Goal: Information Seeking & Learning: Learn about a topic

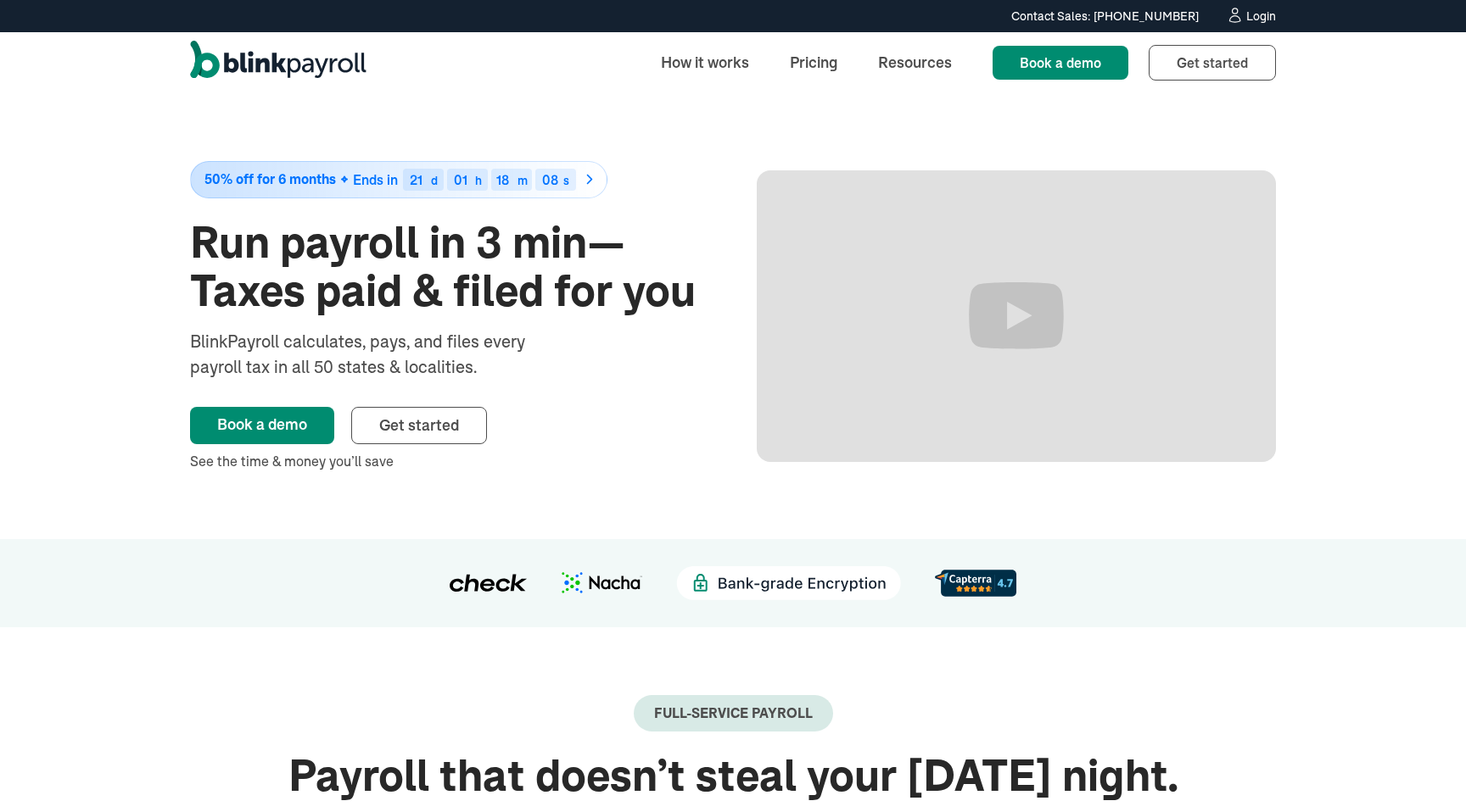
click at [981, 586] on img at bounding box center [976, 583] width 82 height 26
click at [825, 61] on link "Pricing" at bounding box center [813, 62] width 75 height 37
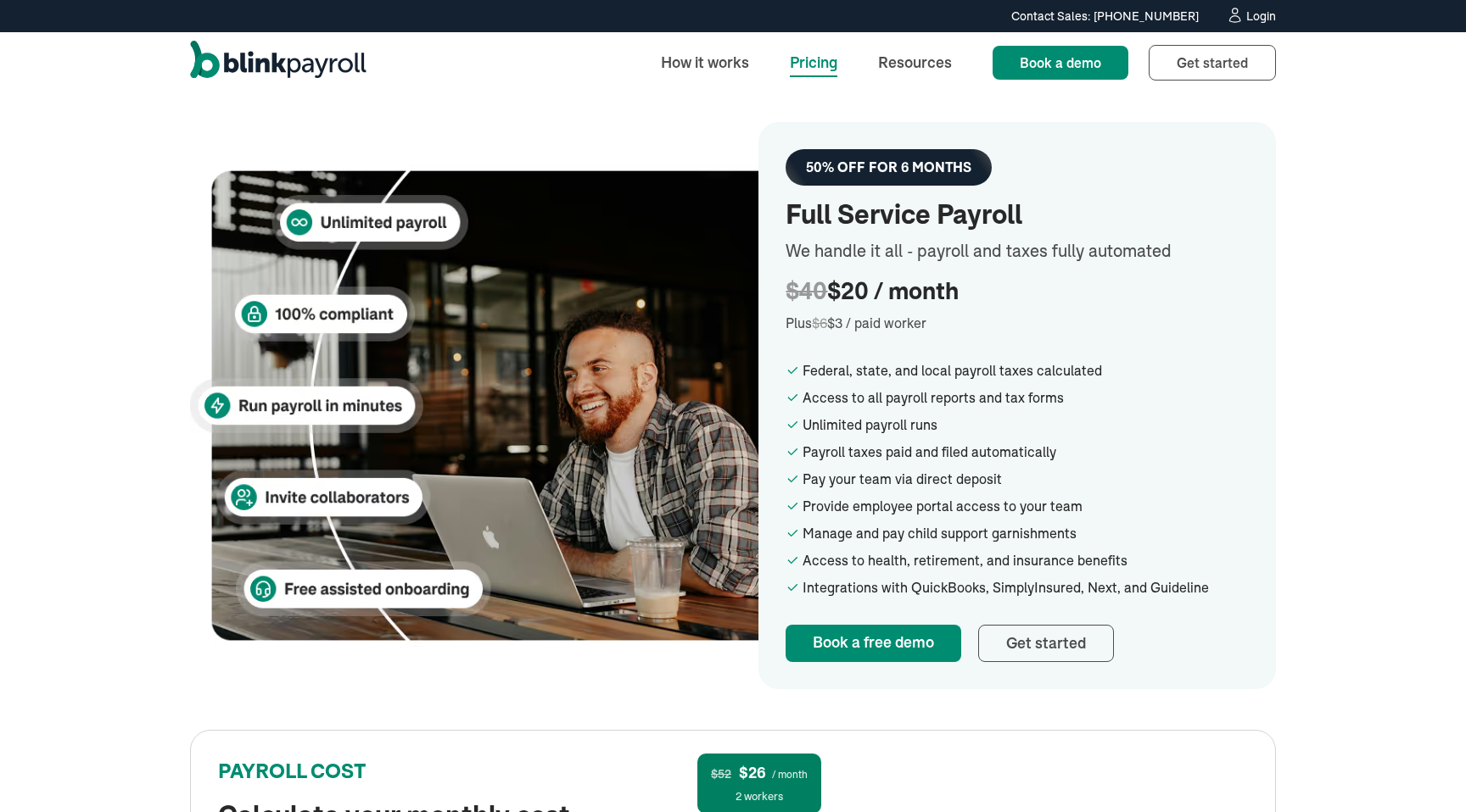
scroll to position [300, 0]
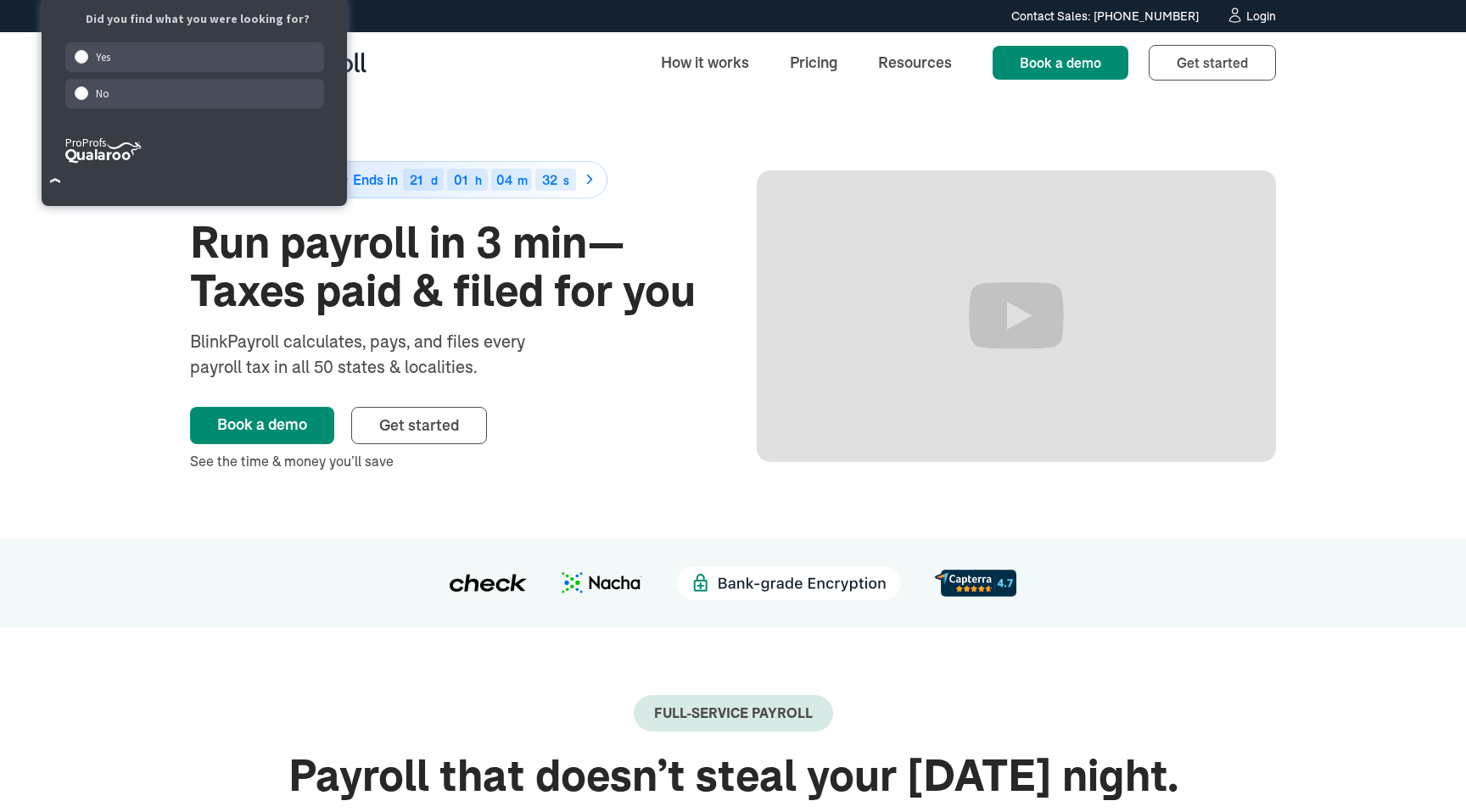
click at [619, 190] on link "50% off for 6 months Ends in 21 d 01 h 04 m 32 s" at bounding box center [450, 180] width 519 height 38
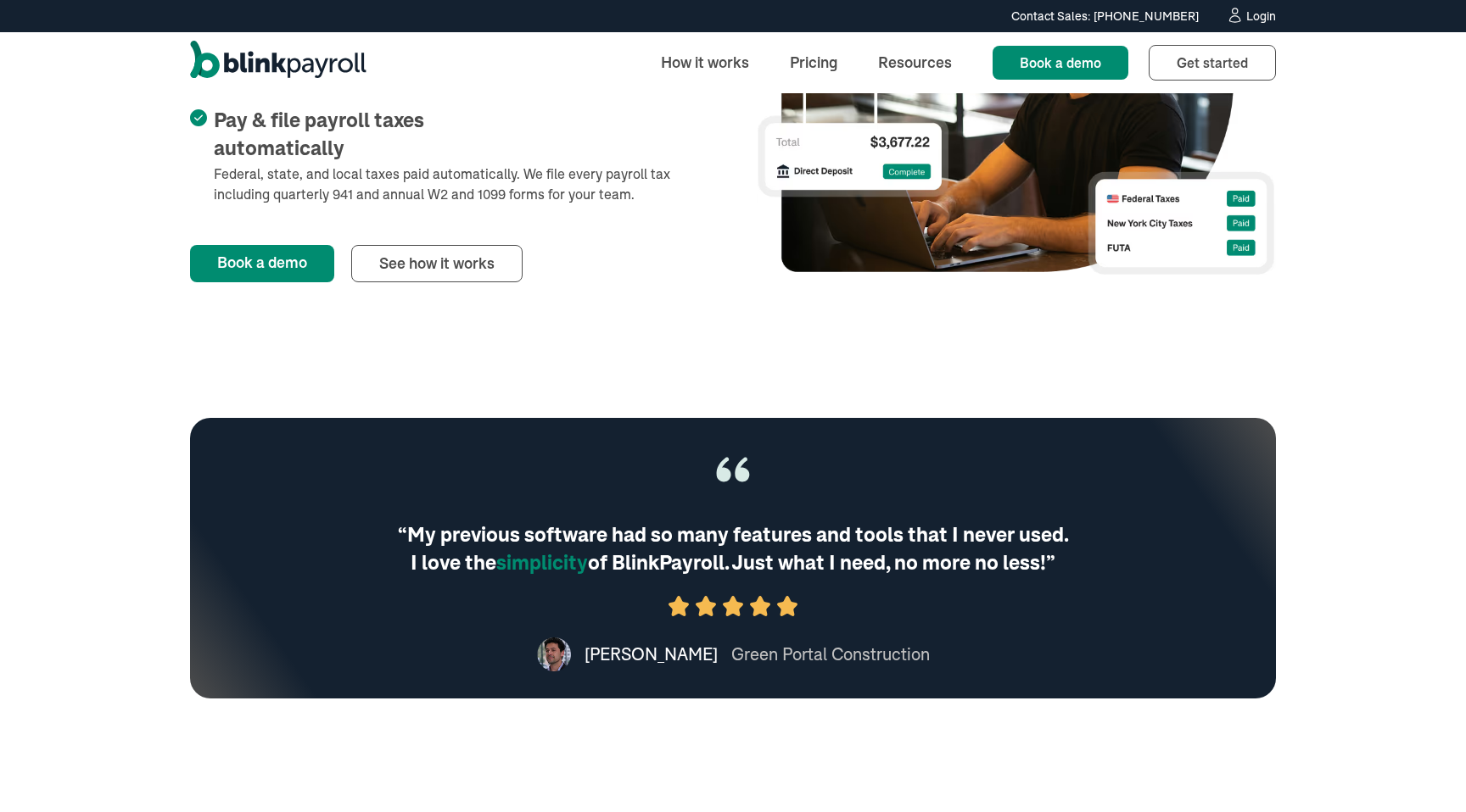
scroll to position [983, 0]
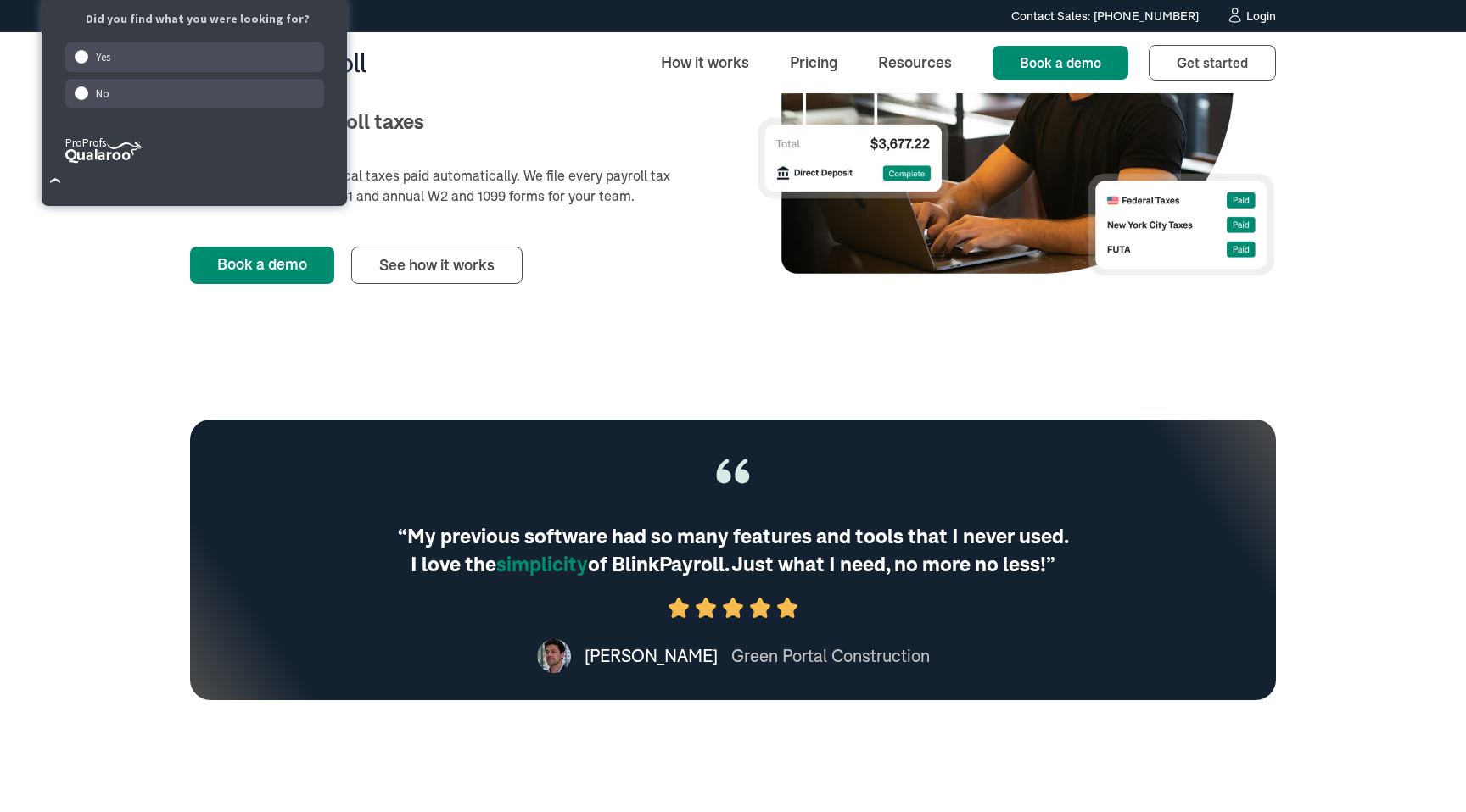
click at [492, 182] on li "Pay & file payroll taxes automatically Federal, state, and local taxes paid aut…" at bounding box center [450, 157] width 519 height 97
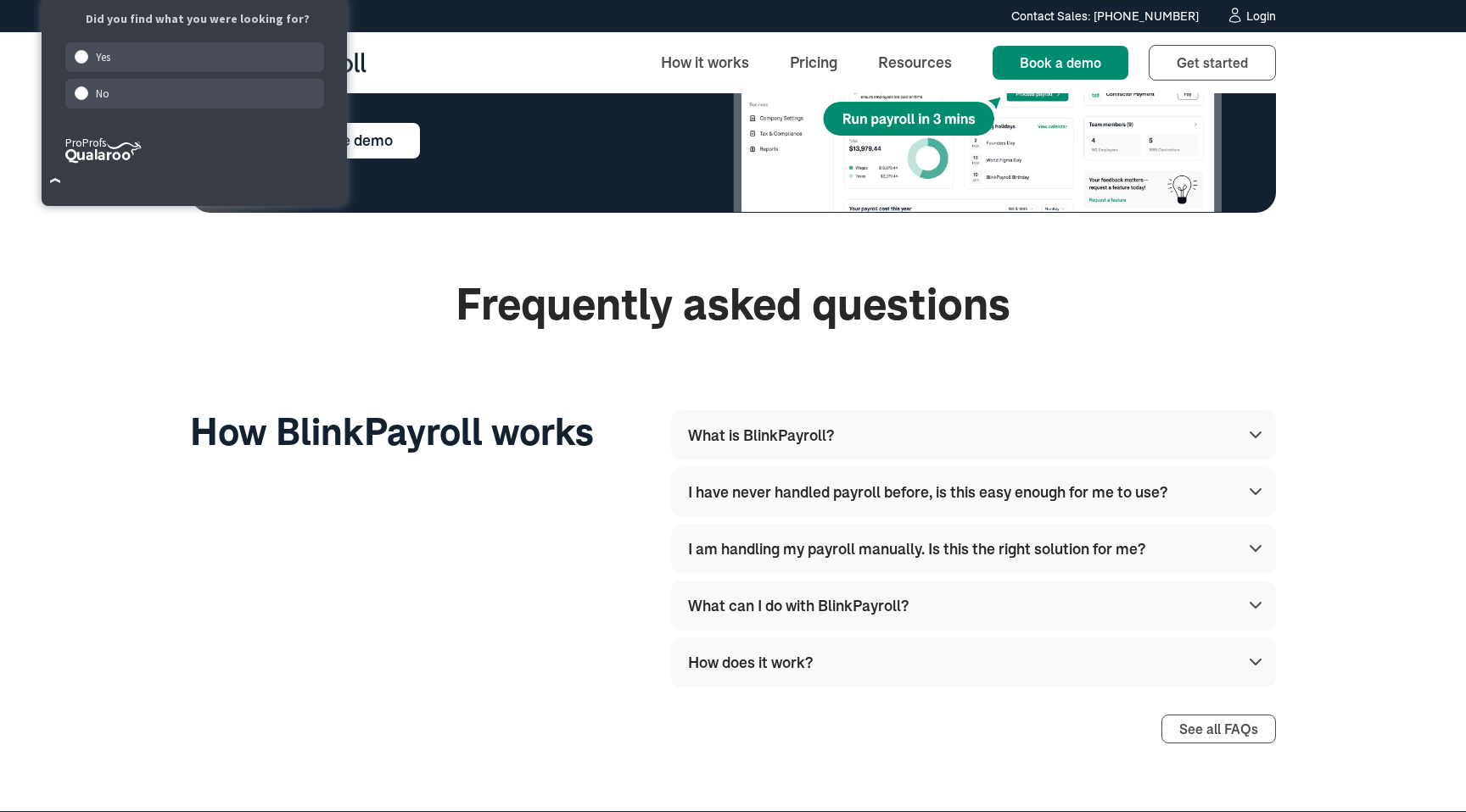
scroll to position [4499, 0]
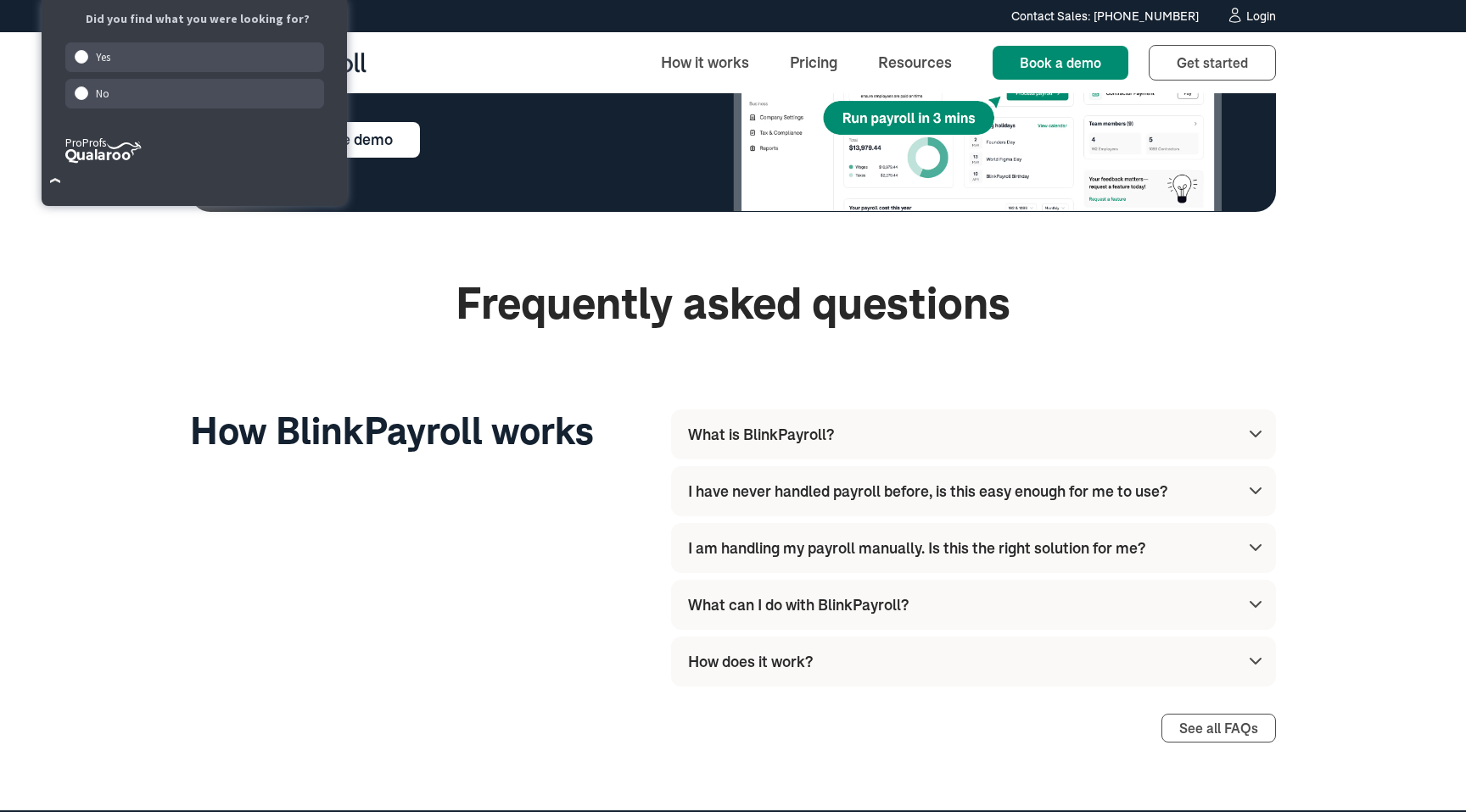
click at [846, 440] on div "What is BlinkPayroll?" at bounding box center [976, 434] width 578 height 50
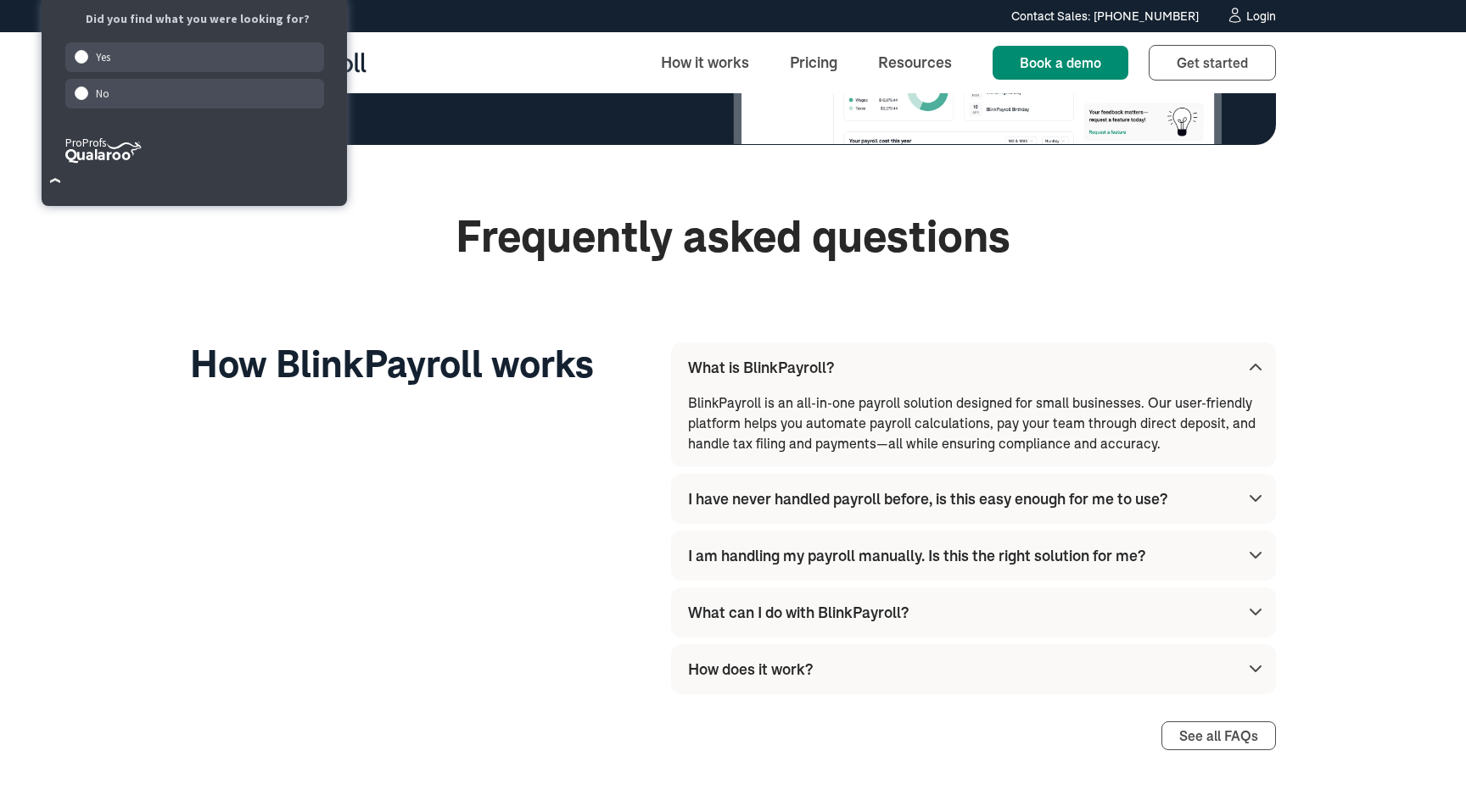
click at [827, 561] on div "What is BlinkPayroll? BlinkPayroll is an all-in-one payroll solution designed f…" at bounding box center [973, 518] width 604 height 352
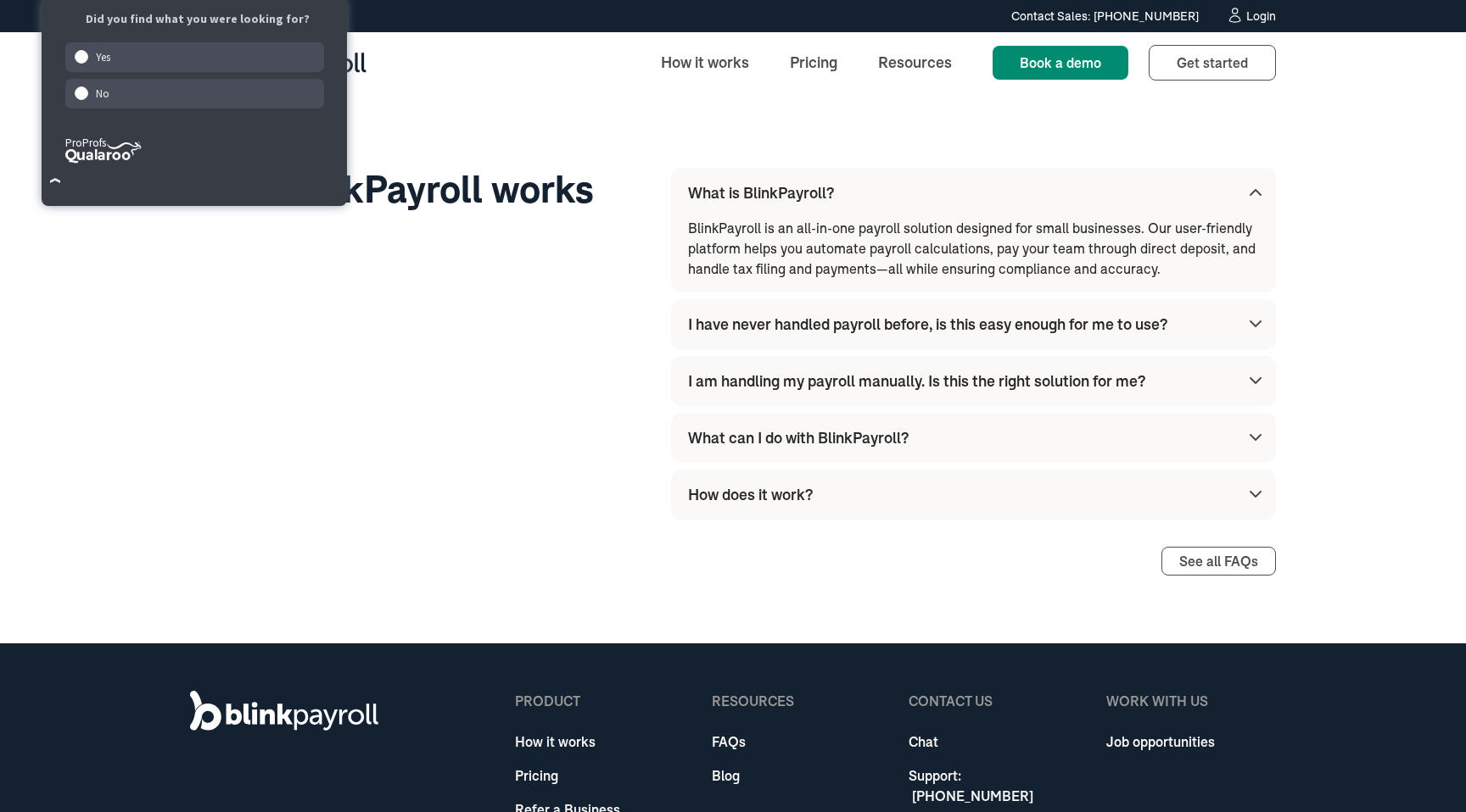
scroll to position [4779, 0]
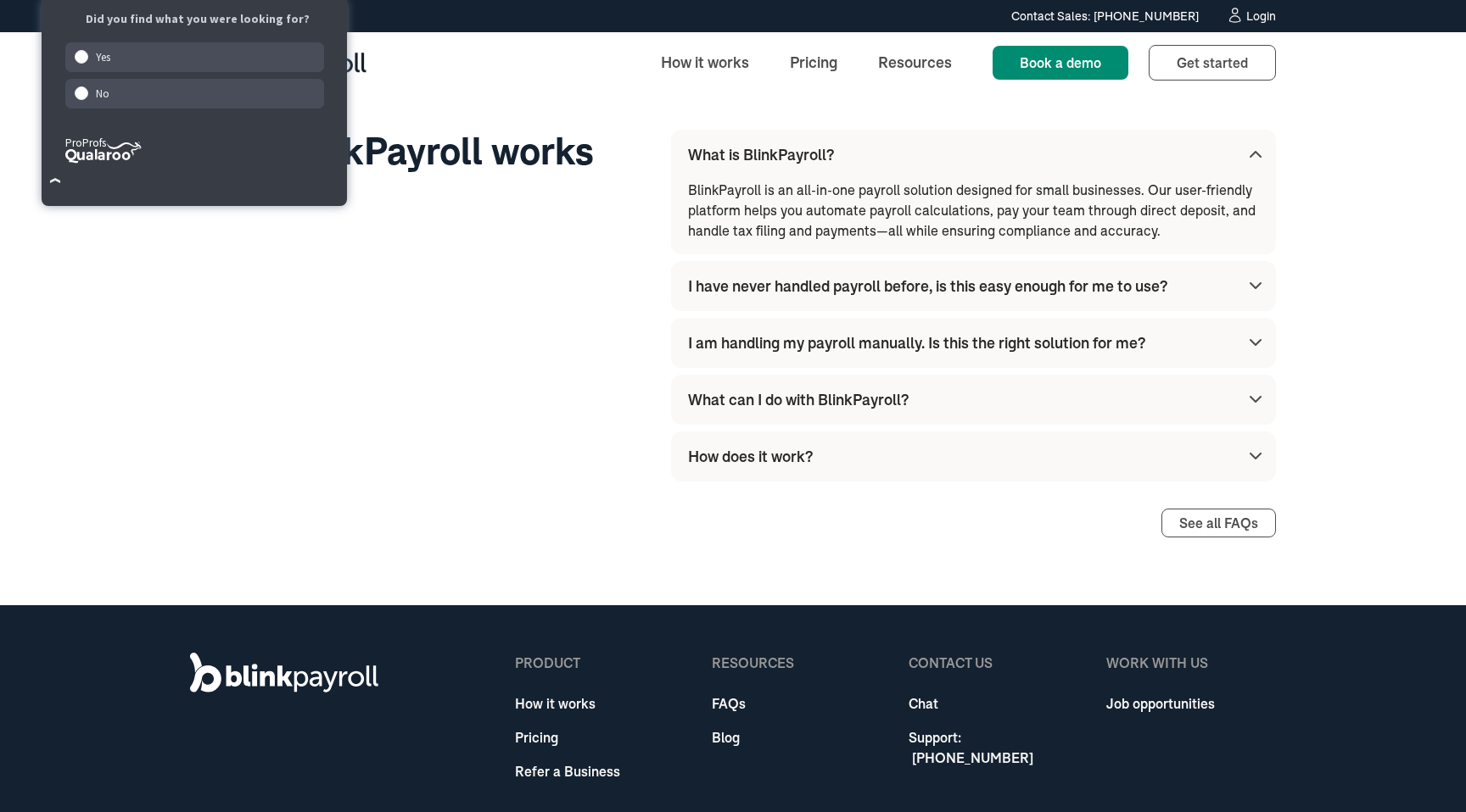
click at [843, 293] on div "I have never handled payroll before, is this easy enough for me to use?" at bounding box center [927, 286] width 479 height 23
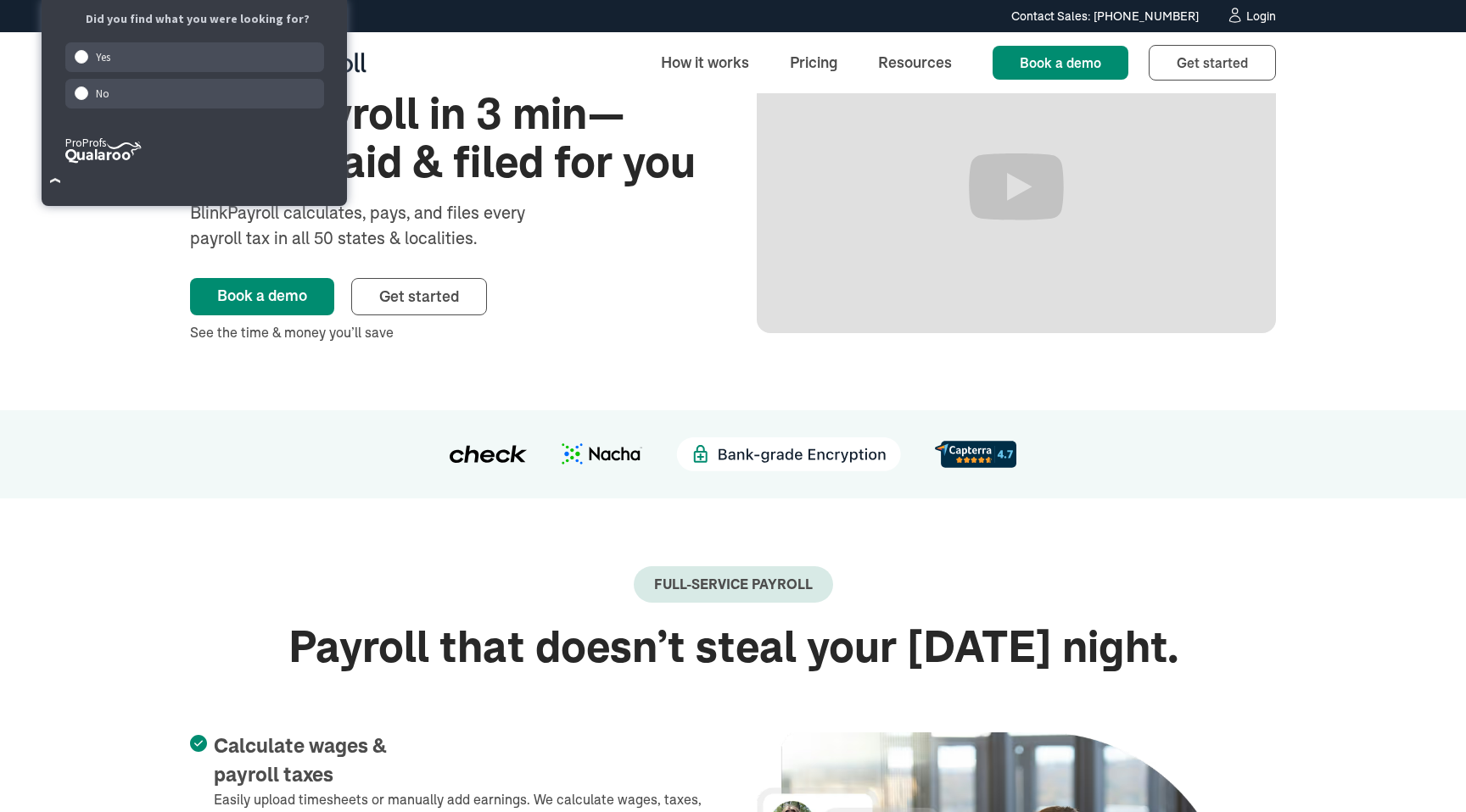
scroll to position [0, 0]
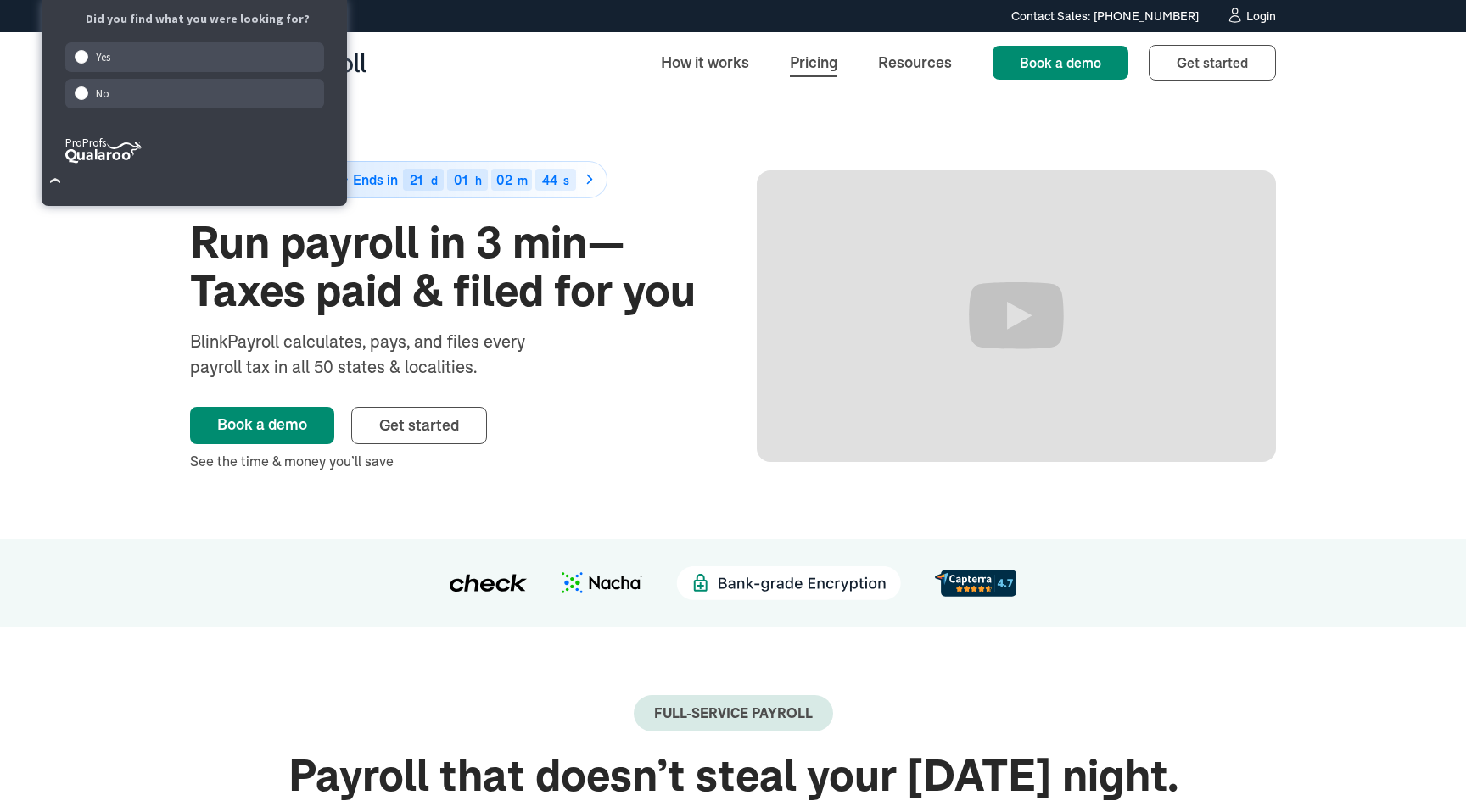
click at [809, 57] on link "Pricing" at bounding box center [813, 62] width 75 height 37
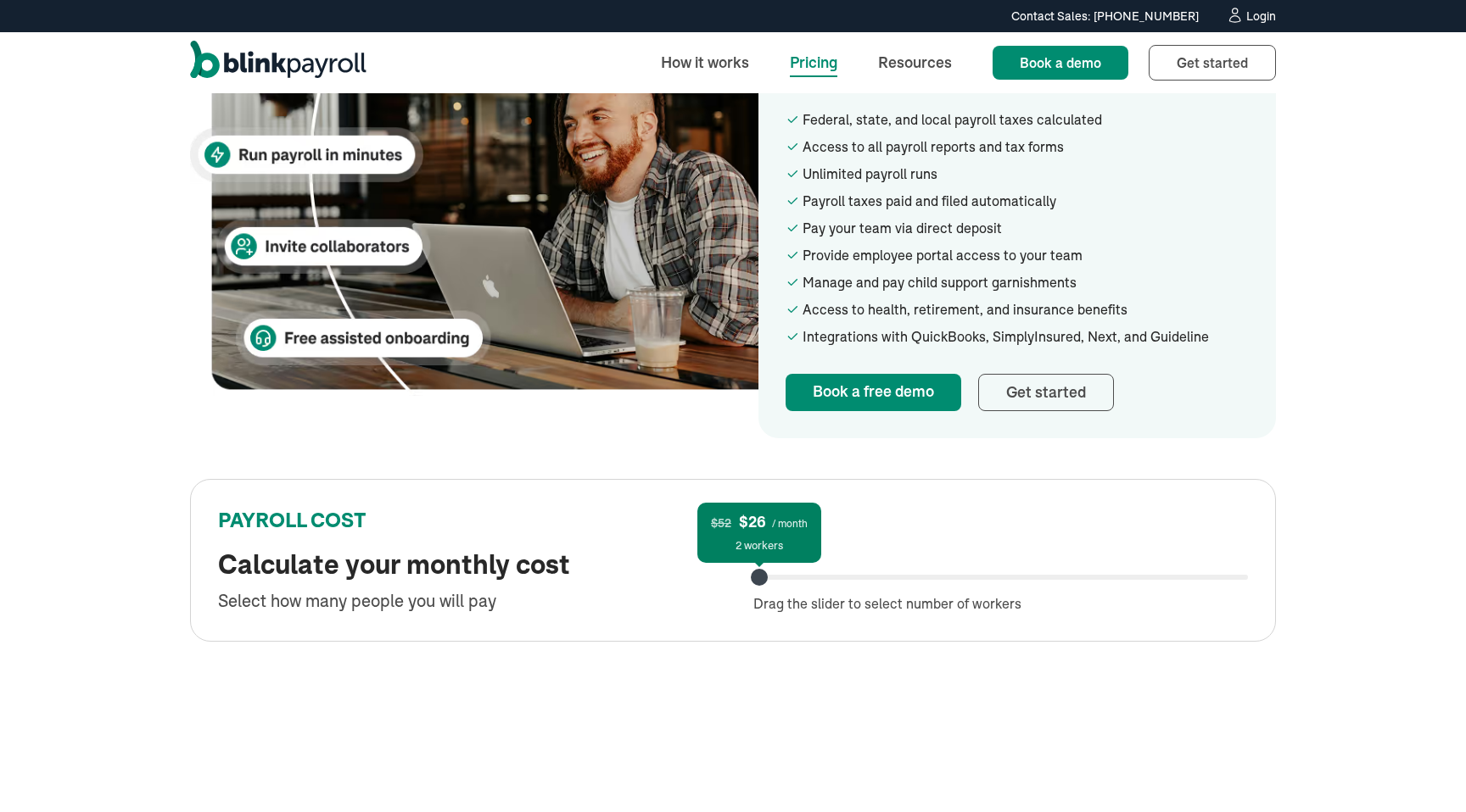
scroll to position [534, 0]
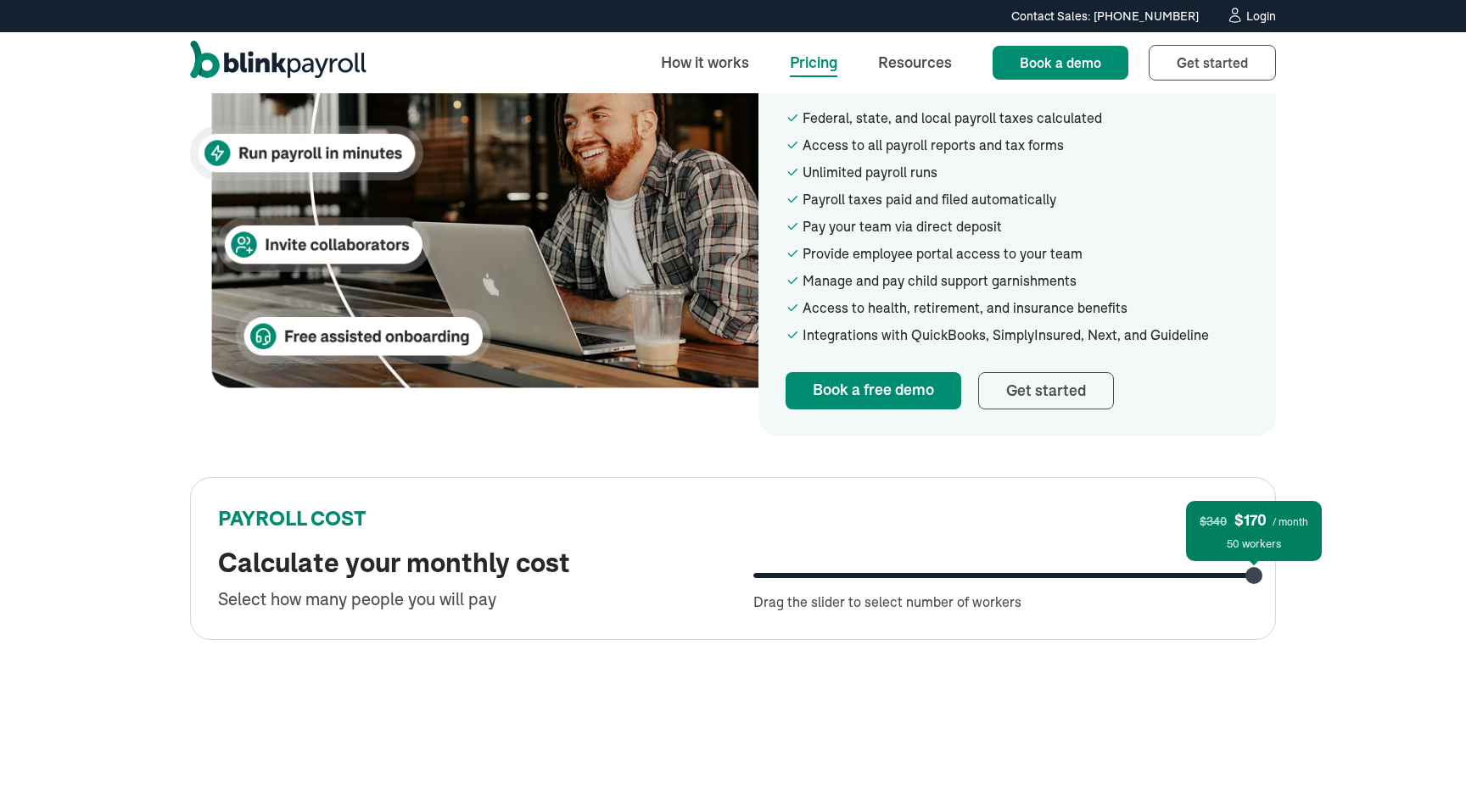
drag, startPoint x: 760, startPoint y: 580, endPoint x: 1258, endPoint y: 581, distance: 498.0
click at [1258, 581] on div at bounding box center [1254, 575] width 17 height 17
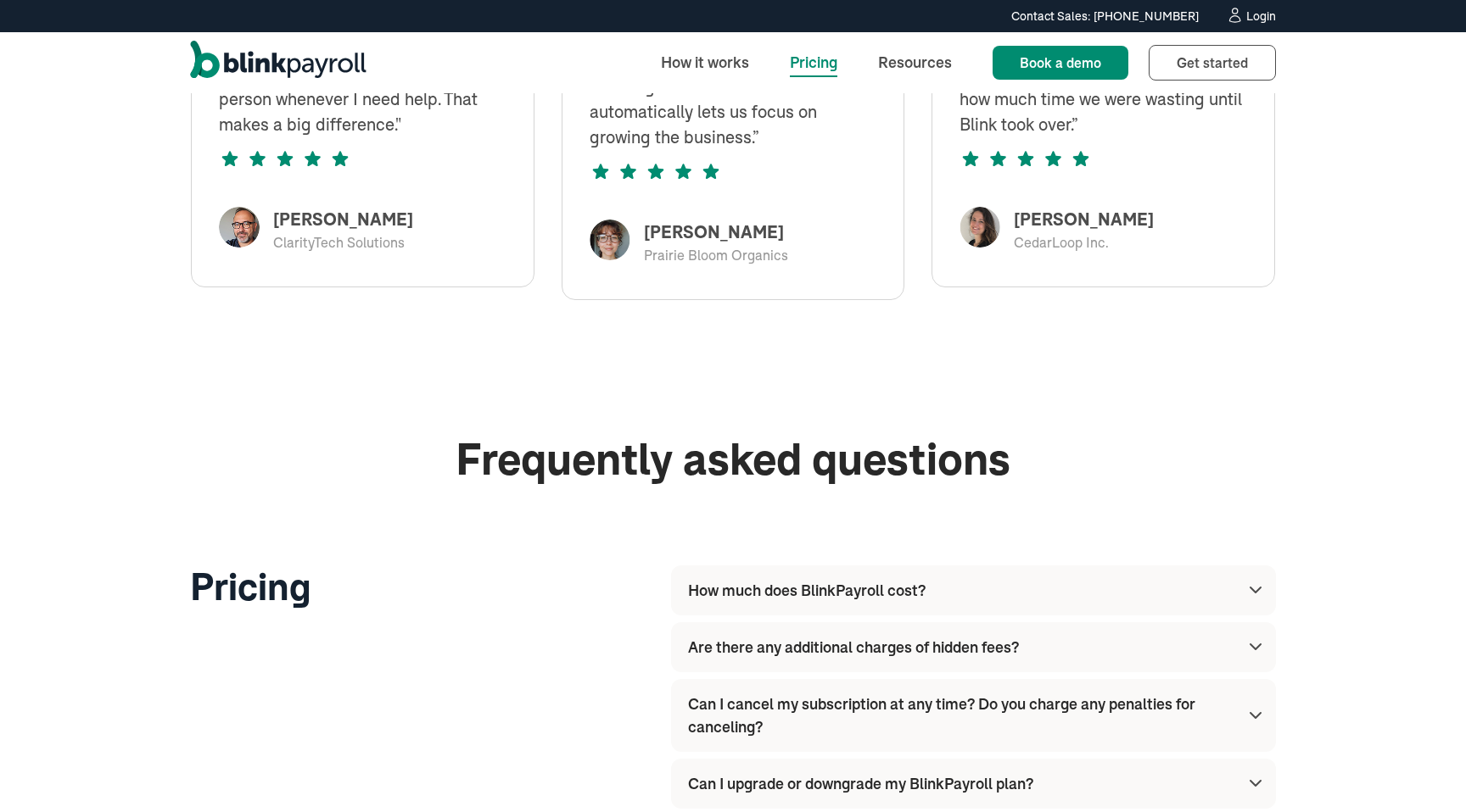
scroll to position [1629, 0]
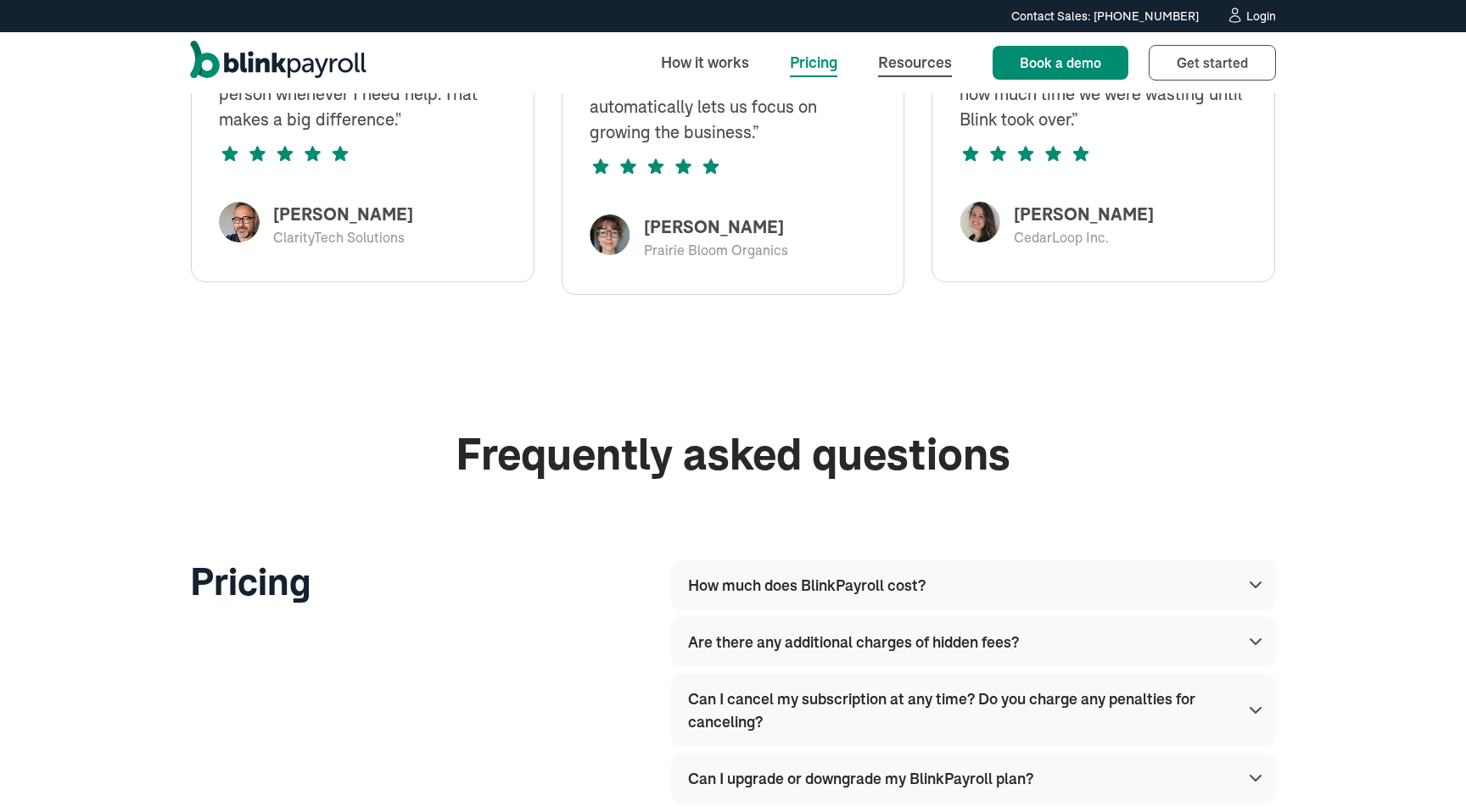
click at [904, 68] on link "Resources" at bounding box center [914, 62] width 101 height 37
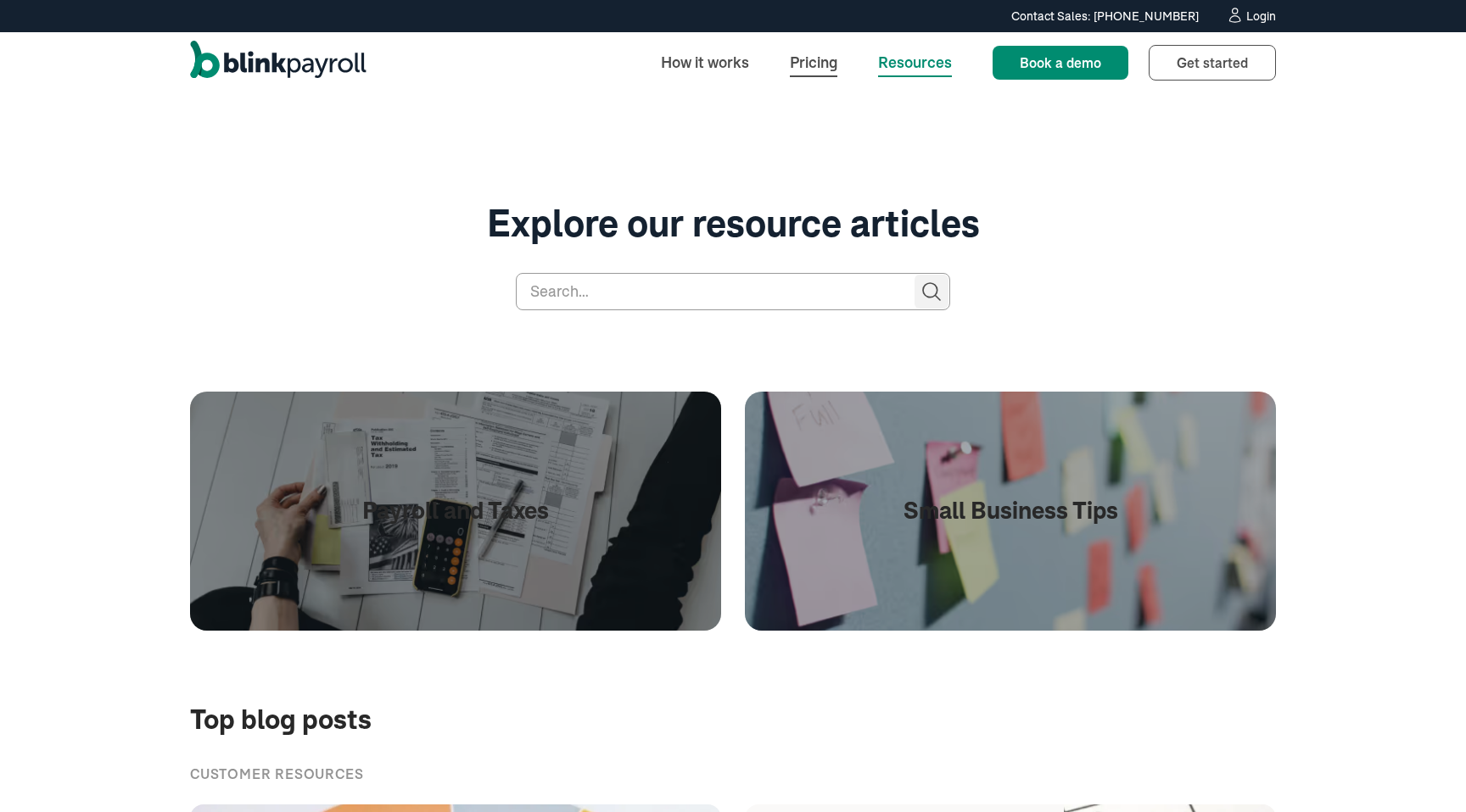
click at [827, 72] on link "Pricing" at bounding box center [813, 62] width 75 height 37
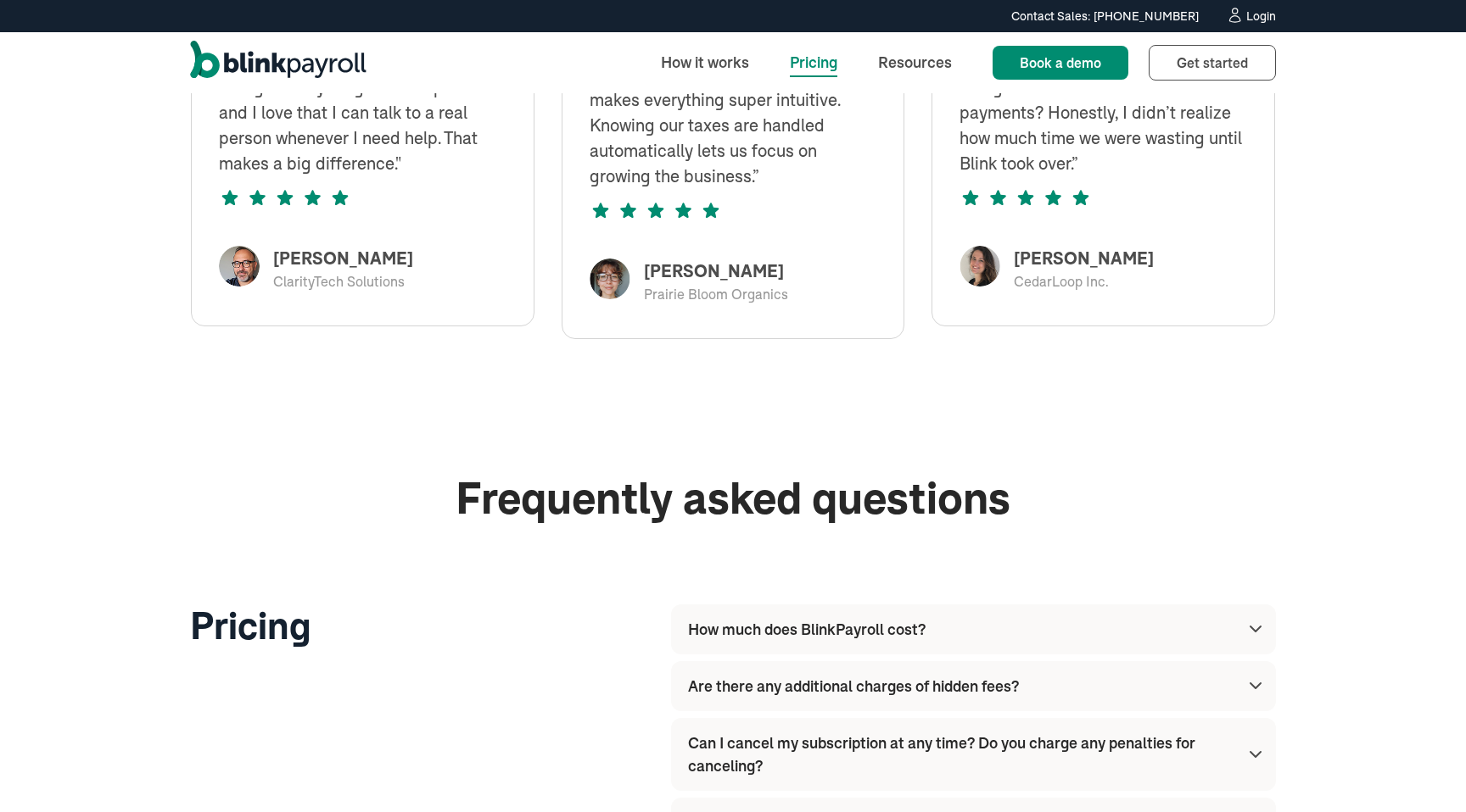
scroll to position [1556, 0]
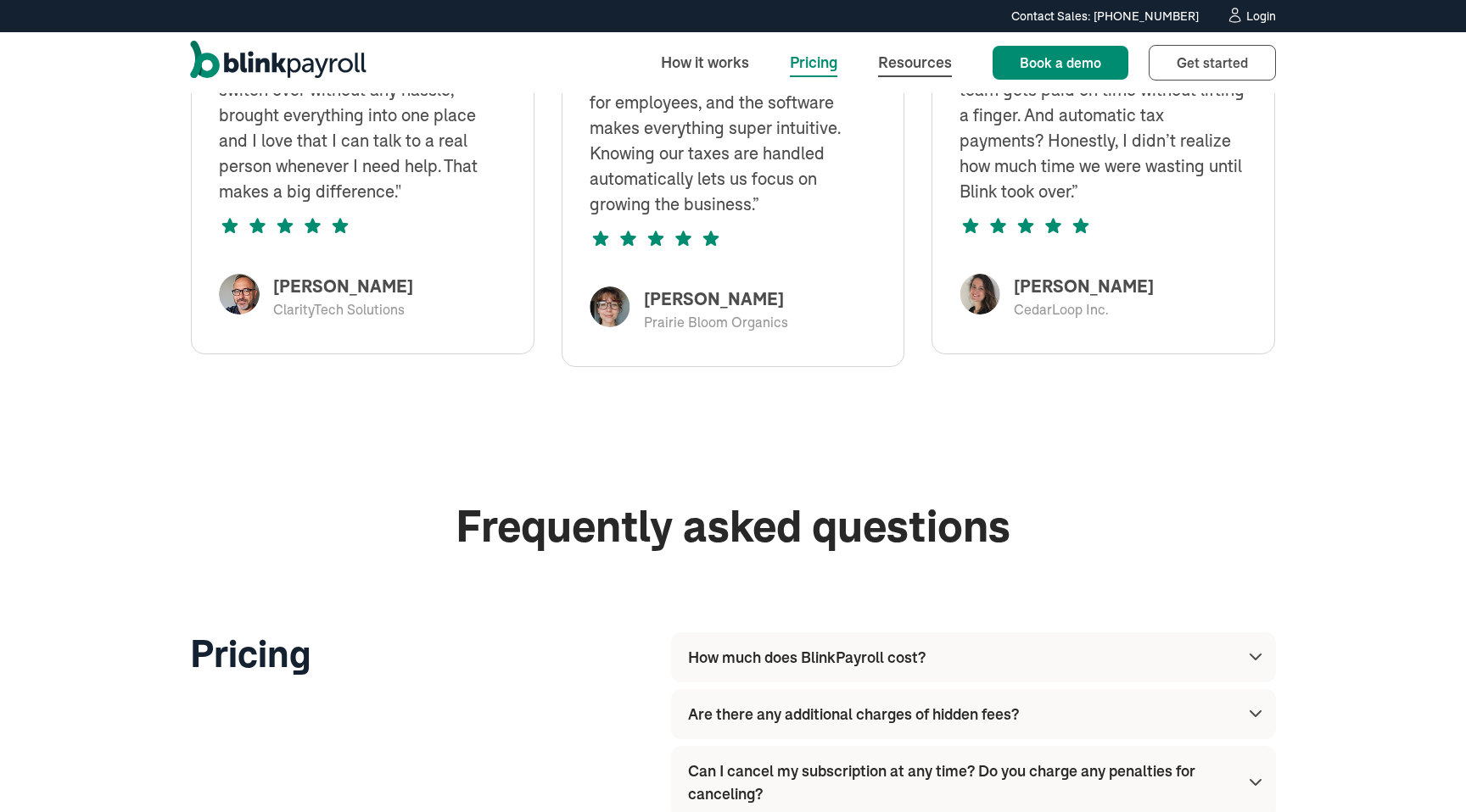
click at [931, 74] on link "Resources" at bounding box center [914, 62] width 101 height 37
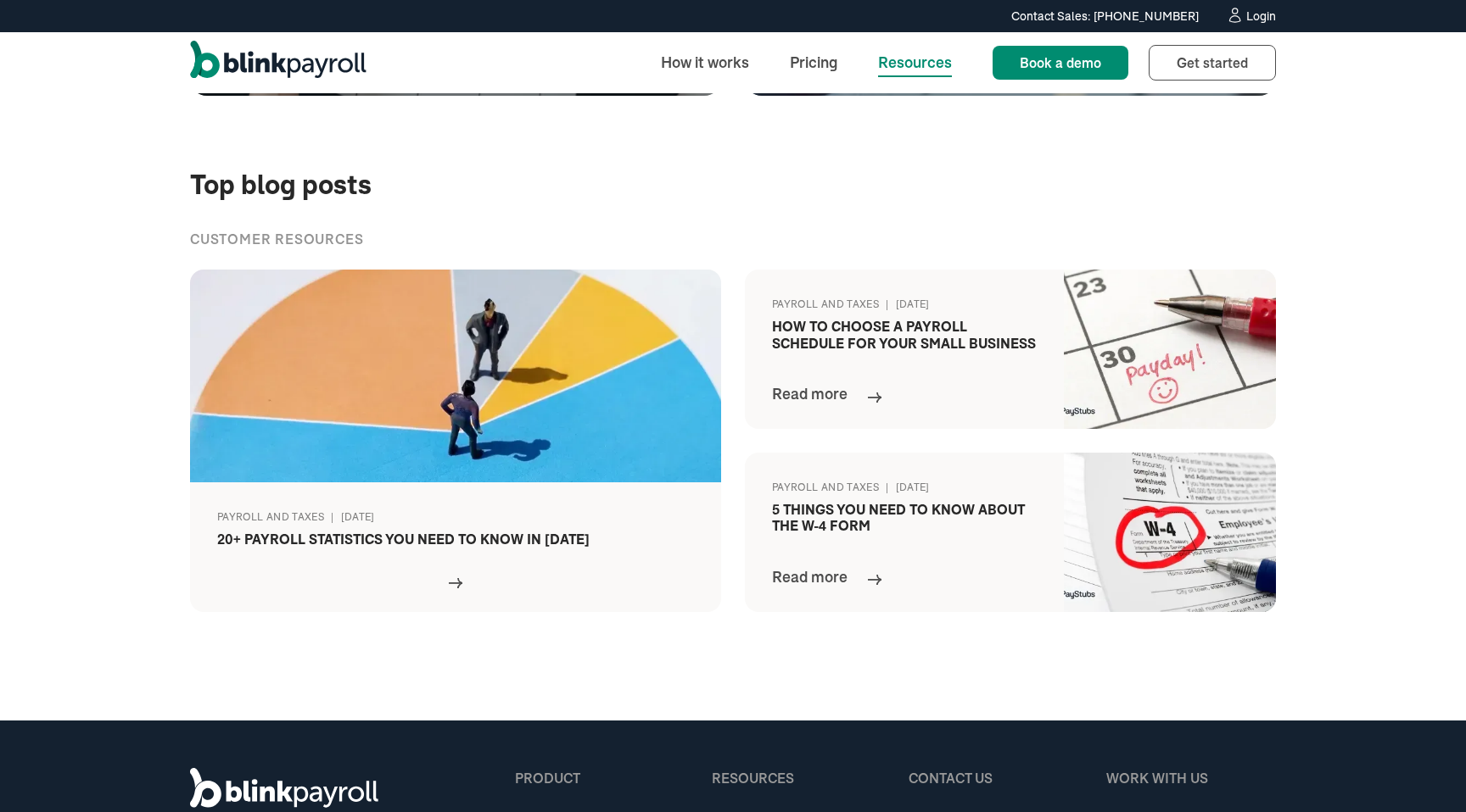
scroll to position [546, 0]
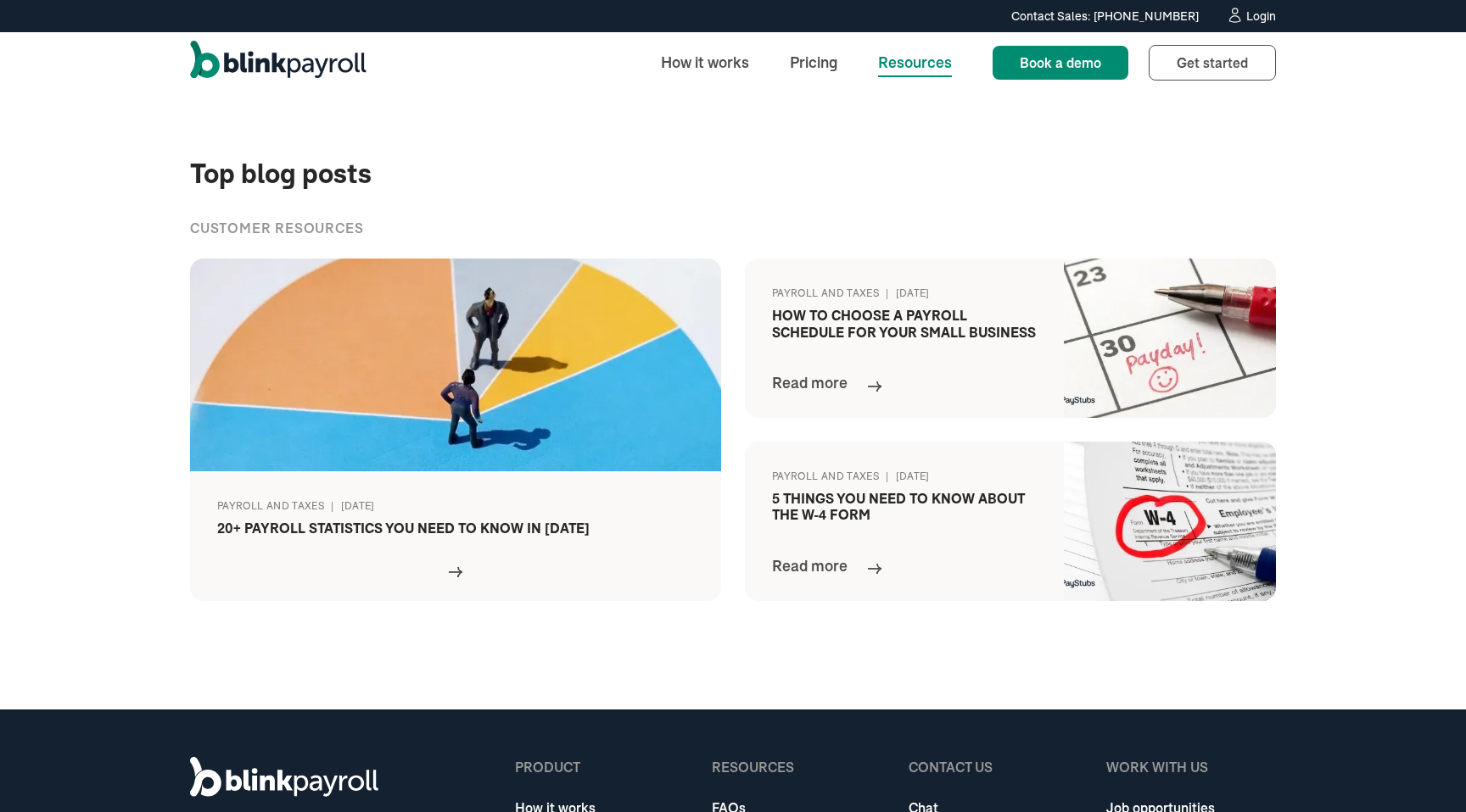
click at [316, 69] on img "home" at bounding box center [278, 62] width 176 height 44
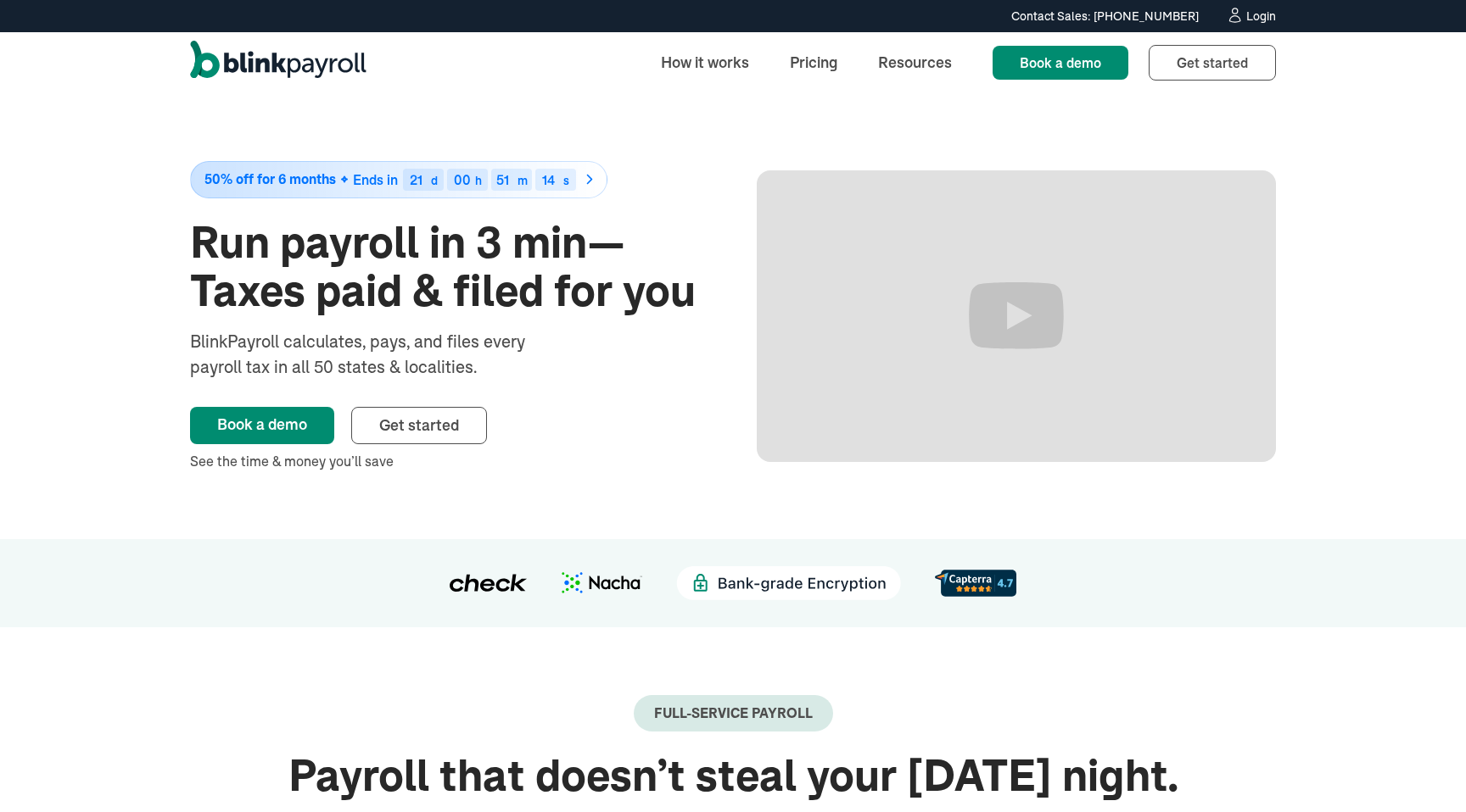
click at [656, 371] on div "50% off for 6 months Ends in 21 d 00 h 51 m 14 s Run payroll in 3 min—Taxes pai…" at bounding box center [450, 317] width 519 height 310
click at [656, 353] on div "50% off for 6 months Ends in 21 d 00 h 51 m 14 s Run payroll in 3 min—Taxes pai…" at bounding box center [450, 317] width 519 height 310
click at [656, 353] on div "50% off for 6 months Ends in 21 d 00 h 51 m 13 s Run payroll in 3 min—Taxes pai…" at bounding box center [450, 317] width 519 height 310
click at [730, 75] on link "How it works" at bounding box center [705, 62] width 116 height 37
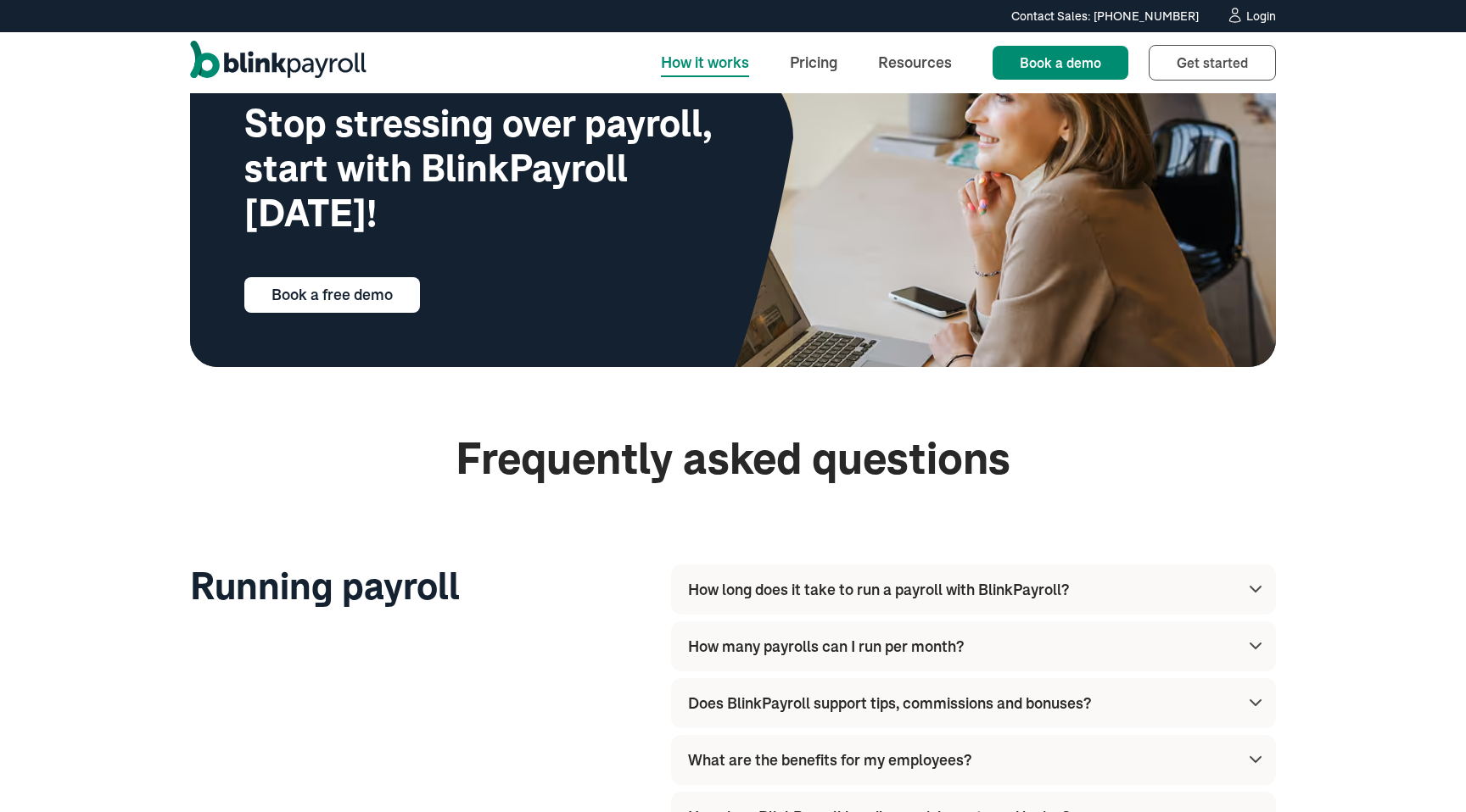
scroll to position [4998, 0]
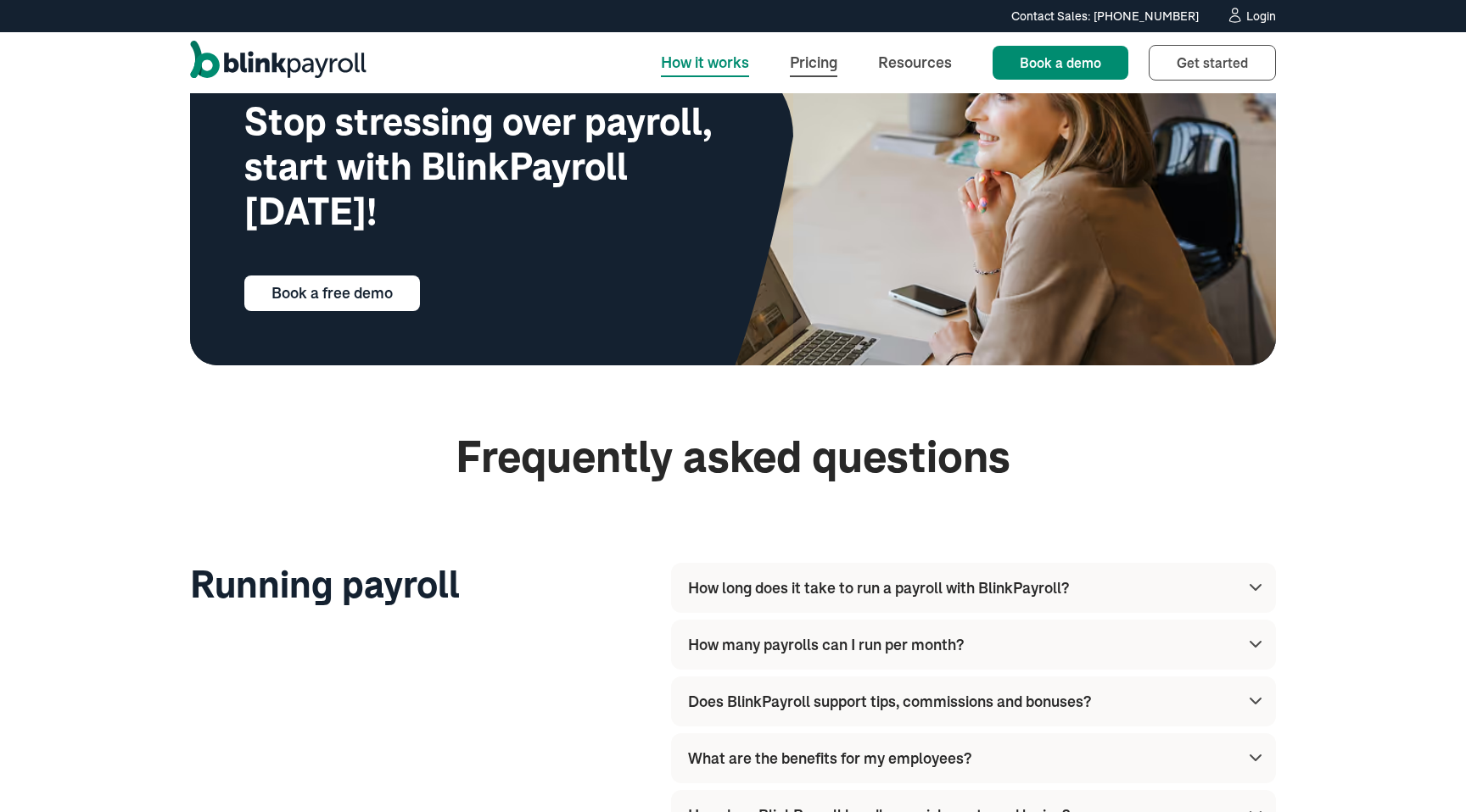
click at [827, 66] on link "Pricing" at bounding box center [813, 62] width 75 height 37
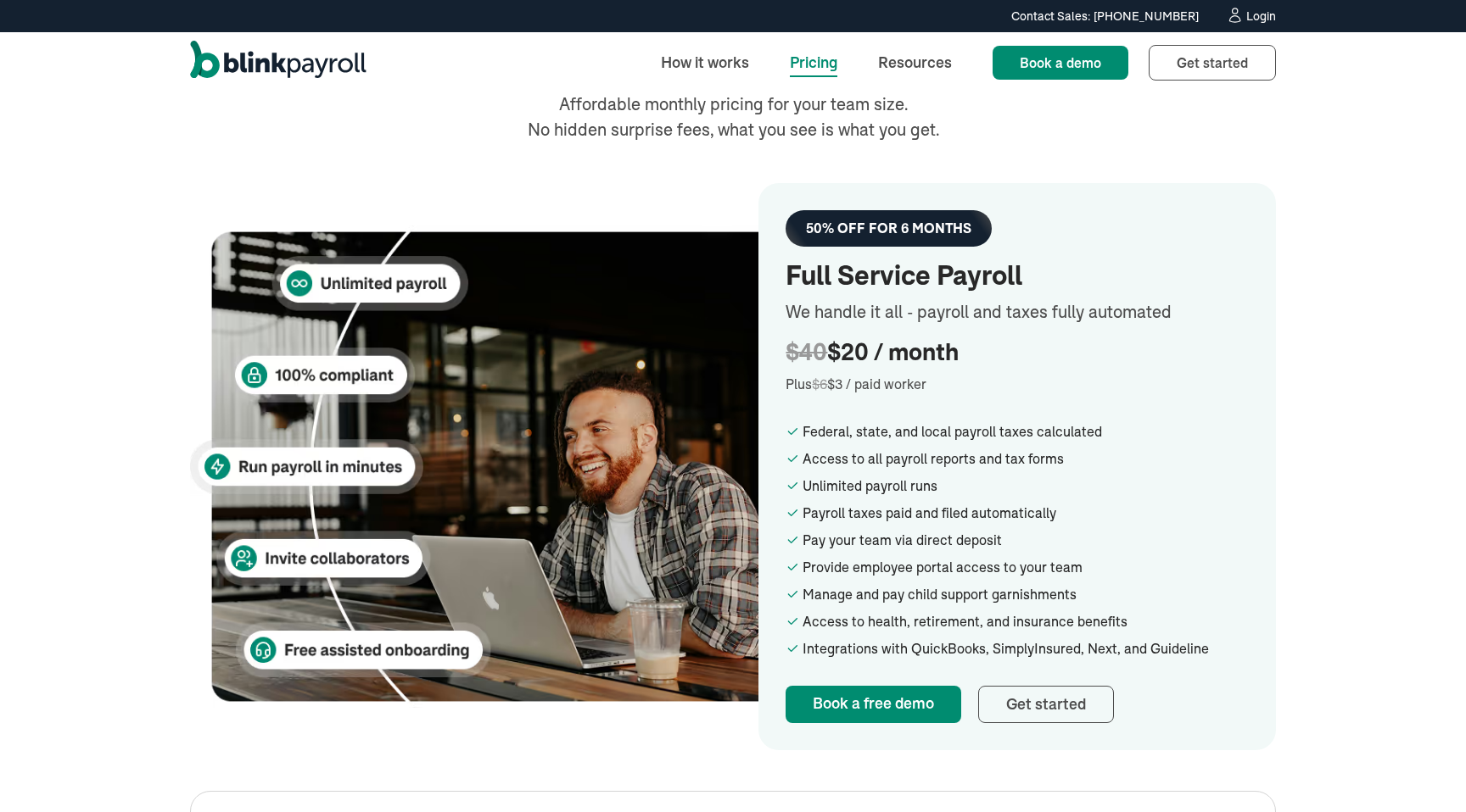
scroll to position [230, 0]
